Goal: Book appointment/travel/reservation

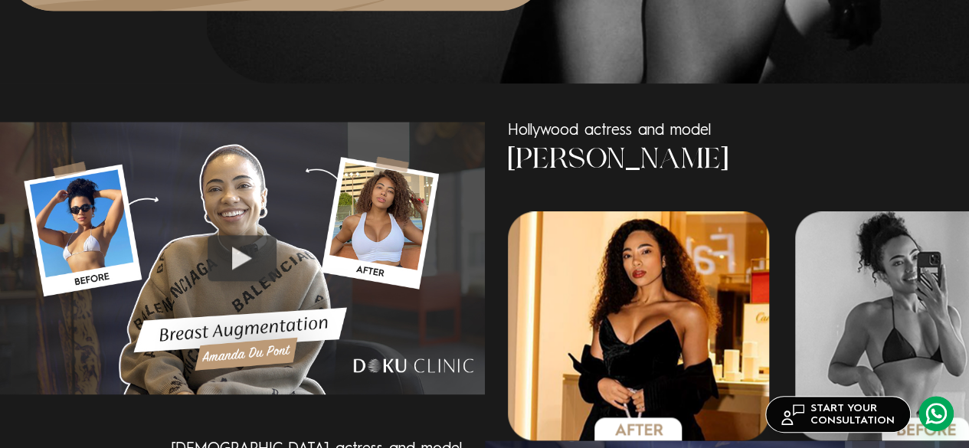
scroll to position [867, 0]
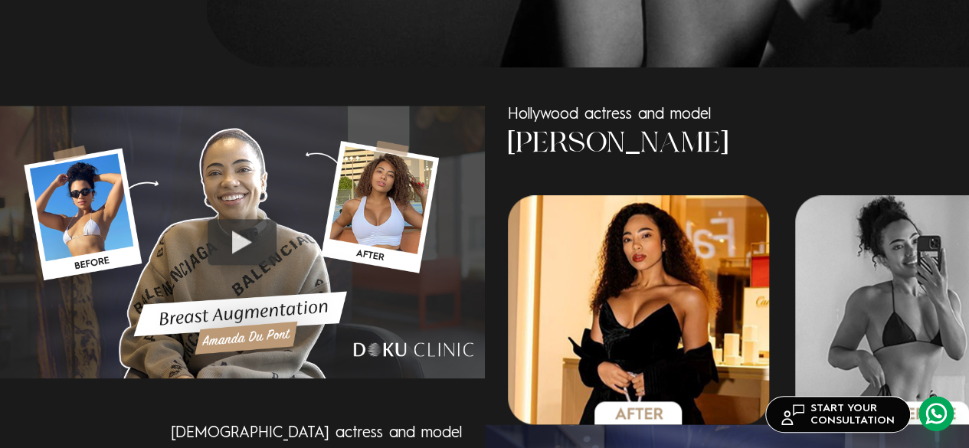
drag, startPoint x: 980, startPoint y: 38, endPoint x: 980, endPoint y: 74, distance: 36.8
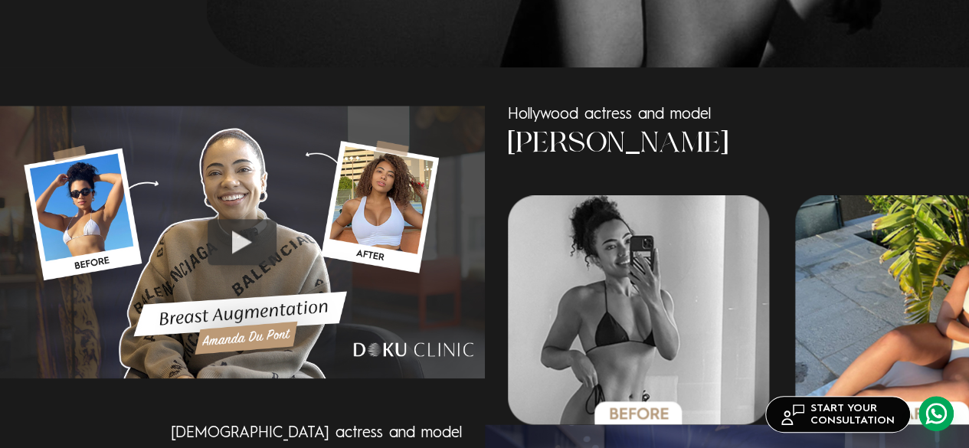
click at [244, 237] on div at bounding box center [242, 242] width 69 height 46
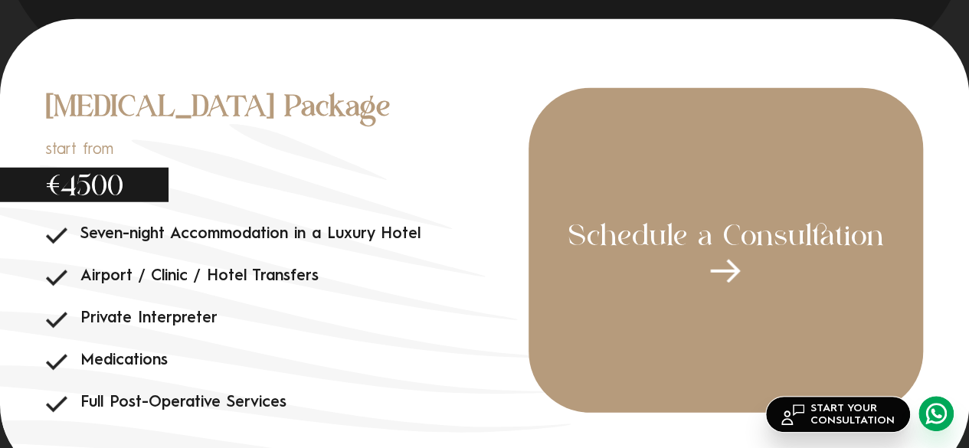
scroll to position [4891, 0]
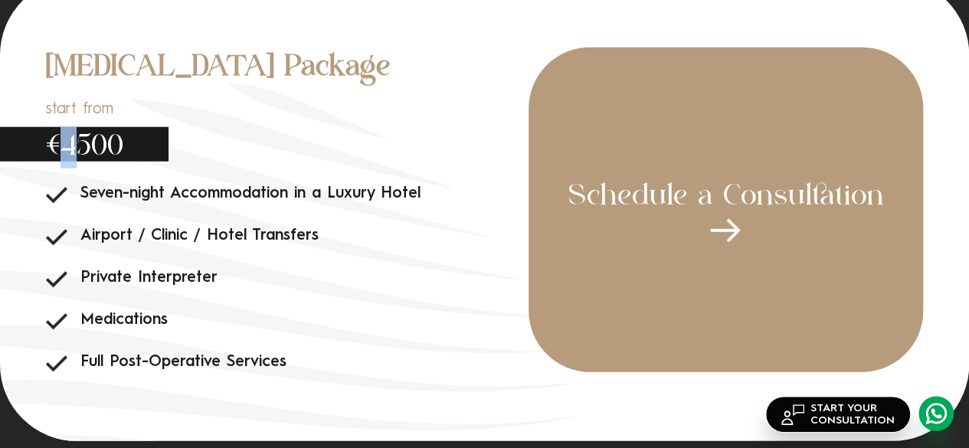
drag, startPoint x: 78, startPoint y: 155, endPoint x: 57, endPoint y: 156, distance: 21.5
click at [57, 156] on span "€4500" at bounding box center [84, 144] width 169 height 34
drag, startPoint x: 43, startPoint y: 152, endPoint x: 121, endPoint y: 159, distance: 78.4
click at [121, 159] on span "€4500" at bounding box center [84, 144] width 169 height 34
copy span "€4500"
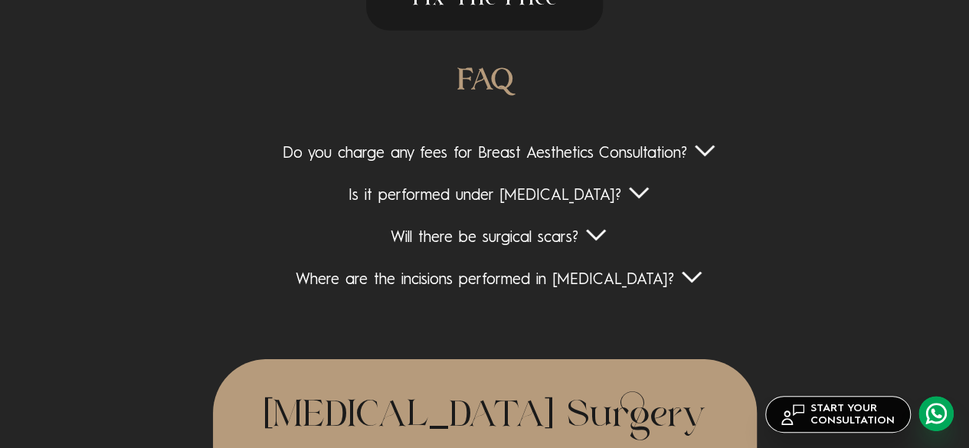
scroll to position [5124, 0]
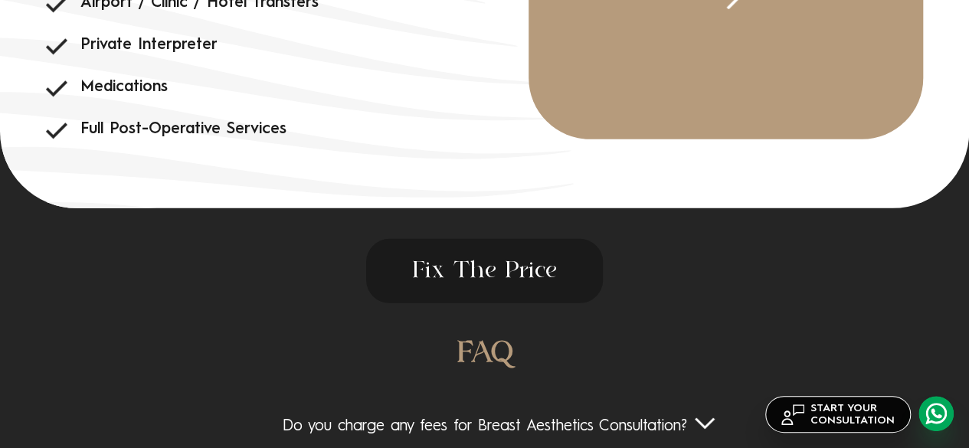
click at [562, 283] on span "Fix The Price" at bounding box center [484, 271] width 237 height 64
click at [529, 289] on span "Fix The Price" at bounding box center [484, 271] width 237 height 64
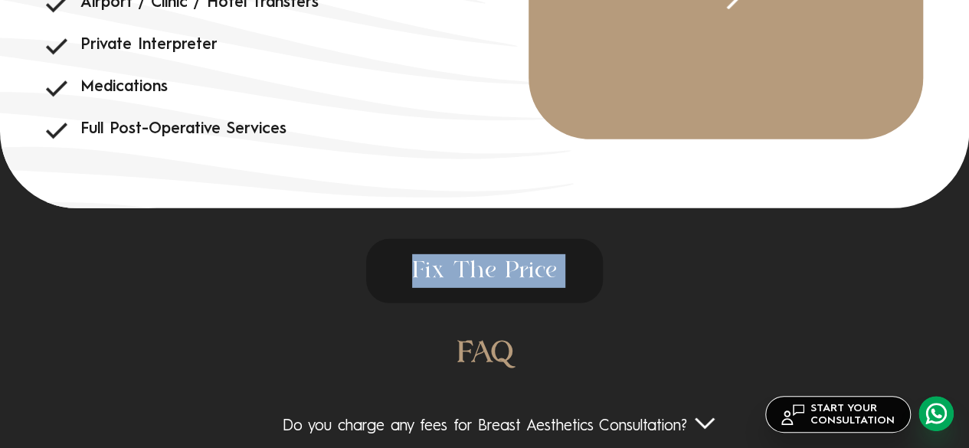
click at [529, 289] on span "Fix The Price" at bounding box center [484, 271] width 237 height 64
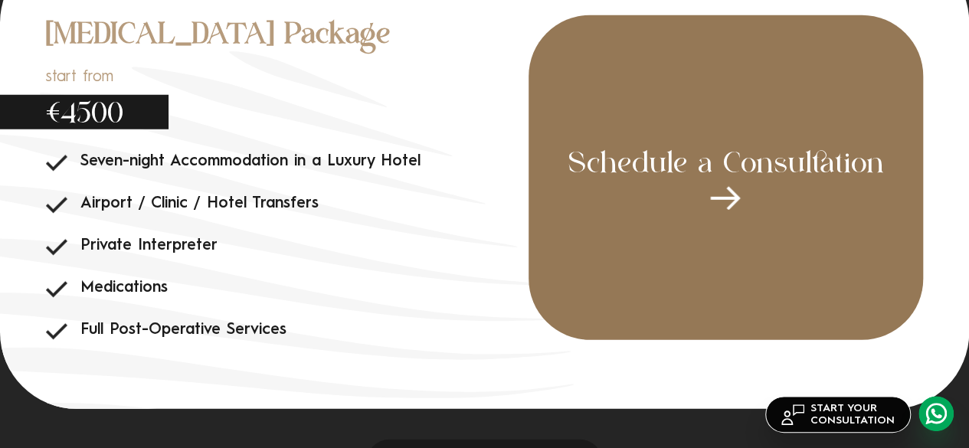
click at [791, 297] on div "Schedule a Consultation" at bounding box center [726, 177] width 395 height 325
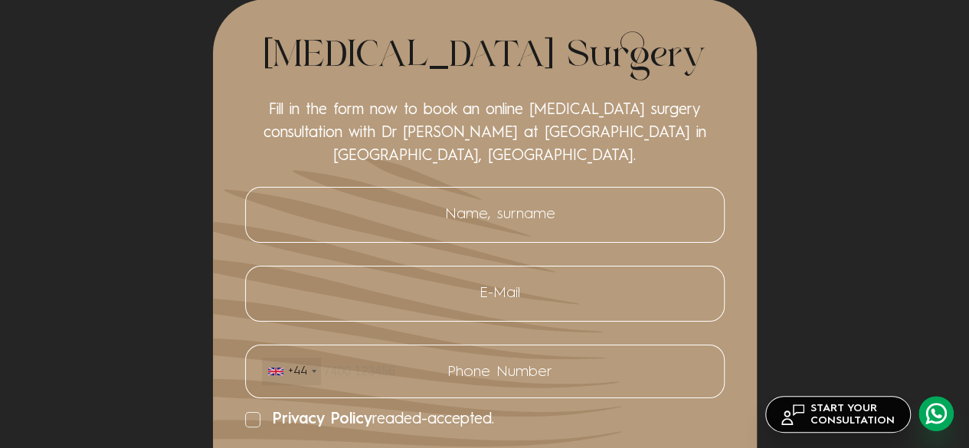
scroll to position [5764, 0]
